Goal: Entertainment & Leisure: Consume media (video, audio)

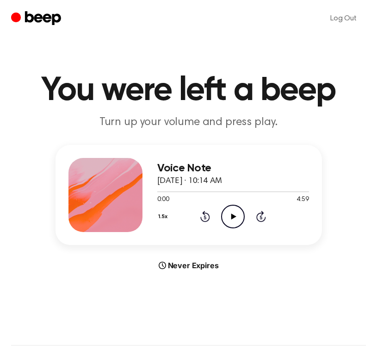
click at [225, 220] on icon "Play Audio" at bounding box center [233, 216] width 24 height 24
click at [206, 191] on div at bounding box center [233, 191] width 152 height 1
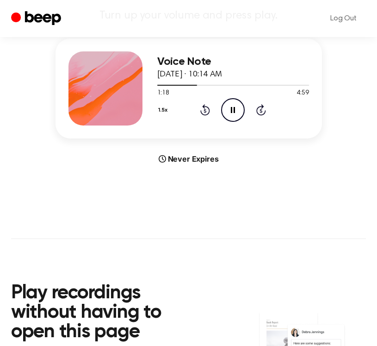
scroll to position [110, 0]
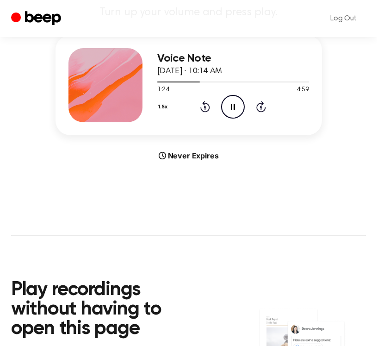
click at [159, 108] on button "1.5x" at bounding box center [164, 107] width 14 height 16
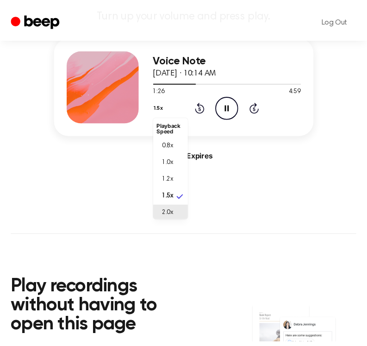
scroll to position [2, 0]
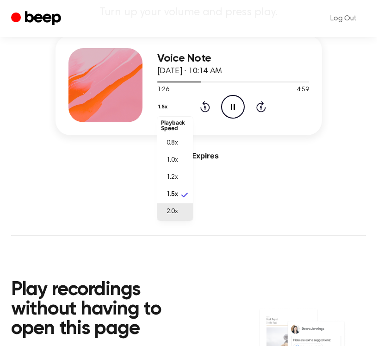
click at [170, 205] on li "2.0x" at bounding box center [175, 211] width 36 height 17
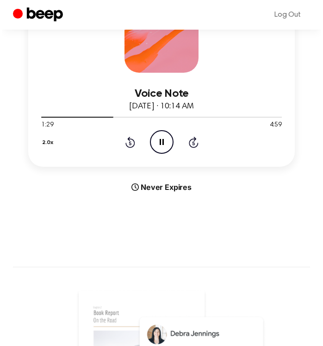
scroll to position [110, 0]
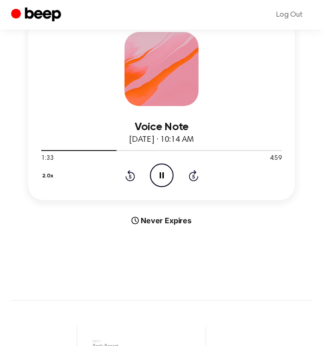
click at [187, 177] on div "2.0x Rewind 5 seconds Pause Audio Skip 5 seconds" at bounding box center [161, 175] width 241 height 24
click at [190, 177] on icon "Skip 5 seconds" at bounding box center [193, 175] width 10 height 12
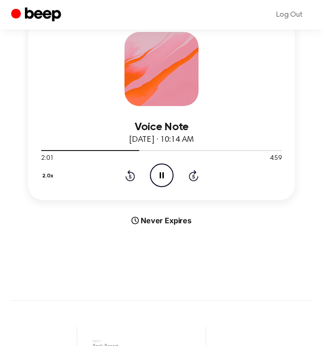
click at [195, 175] on icon "Skip 5 seconds" at bounding box center [193, 175] width 10 height 12
click at [43, 176] on button "2.0x" at bounding box center [49, 176] width 16 height 16
click at [58, 259] on span "1.5x" at bounding box center [56, 264] width 12 height 10
click at [50, 179] on button "1.5x" at bounding box center [48, 176] width 14 height 16
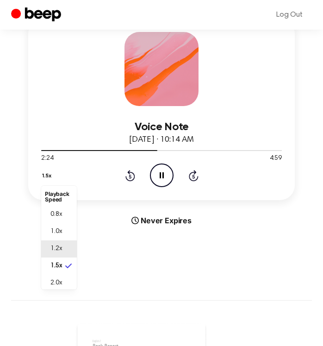
click at [57, 245] on span "1.2x" at bounding box center [56, 249] width 12 height 10
click at [190, 177] on icon at bounding box center [194, 175] width 10 height 11
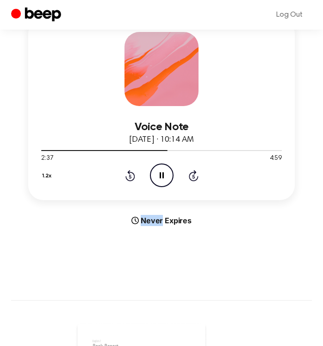
click at [190, 177] on icon at bounding box center [194, 175] width 10 height 11
click at [240, 262] on main "You were left a beep Turn up your volume and press play. Voice Note [DATE] · 10…" at bounding box center [161, 294] width 323 height 808
click at [193, 178] on icon "Skip 5 seconds" at bounding box center [193, 175] width 10 height 12
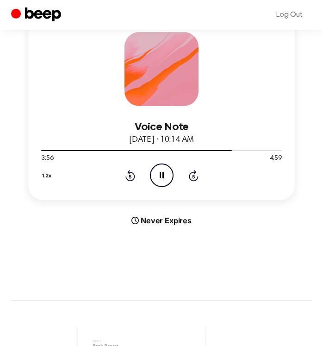
click at [159, 176] on icon "Pause Audio" at bounding box center [162, 175] width 24 height 24
click at [161, 174] on icon at bounding box center [162, 175] width 5 height 6
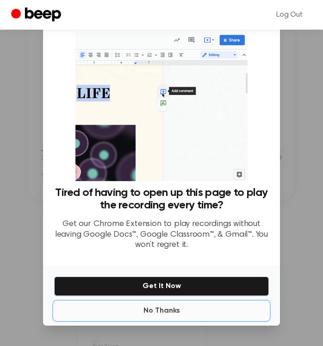
click at [158, 308] on button "No Thanks" at bounding box center [161, 310] width 215 height 19
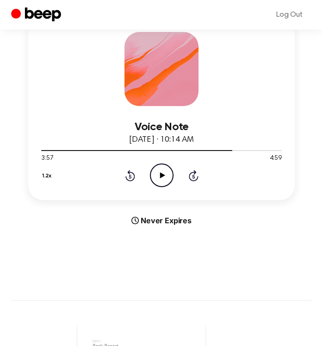
click at [156, 173] on icon "Play Audio" at bounding box center [162, 175] width 24 height 24
click at [155, 179] on icon "Pause Audio" at bounding box center [162, 175] width 24 height 24
click at [166, 169] on icon "Play Audio" at bounding box center [162, 175] width 24 height 24
click at [126, 176] on icon at bounding box center [130, 175] width 10 height 11
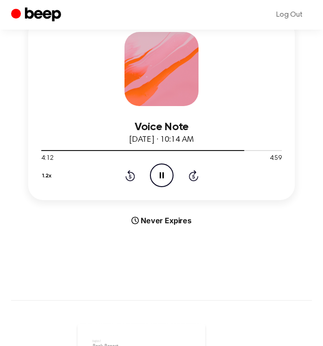
click at [126, 176] on icon at bounding box center [130, 175] width 10 height 11
click at [130, 179] on icon at bounding box center [130, 175] width 10 height 11
click at [157, 173] on icon "Pause Audio" at bounding box center [162, 175] width 24 height 24
